Goal: Information Seeking & Learning: Learn about a topic

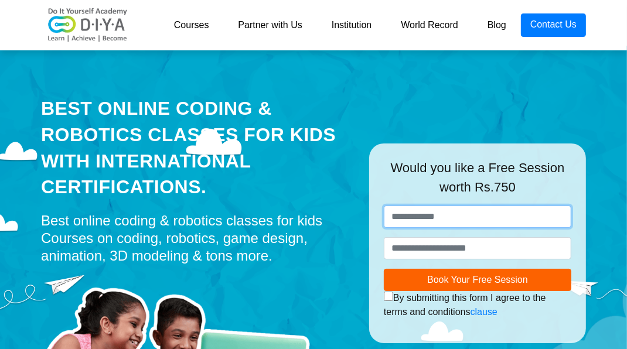
click at [445, 206] on input "text" at bounding box center [477, 217] width 187 height 22
click at [589, 103] on div "Best Online Coding & Robotics Classes for kids with International Certification…" at bounding box center [313, 207] width 562 height 322
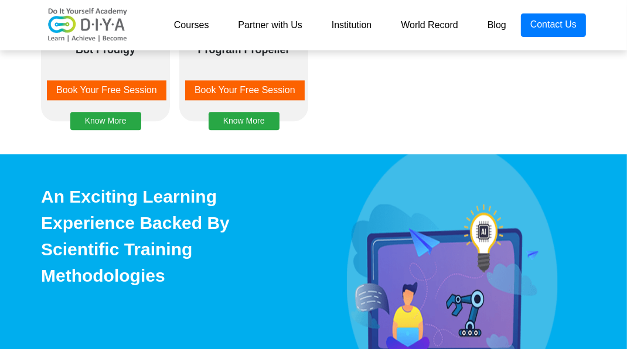
click at [487, 349] on div "An Exciting Learning Experience Backed By Scientific Training Methodologies Lea…" at bounding box center [313, 322] width 562 height 278
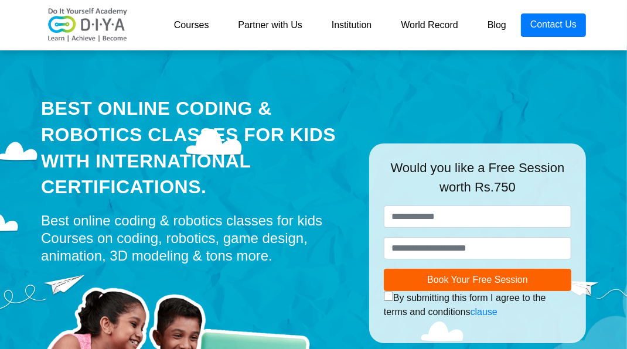
click at [94, 23] on img at bounding box center [88, 25] width 94 height 35
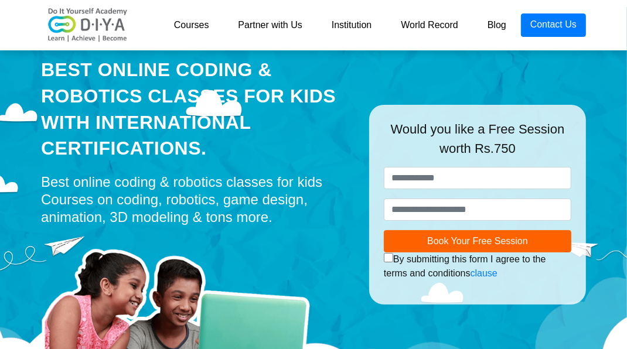
click at [192, 33] on link "Courses" at bounding box center [191, 24] width 64 height 23
